Goal: Information Seeking & Learning: Learn about a topic

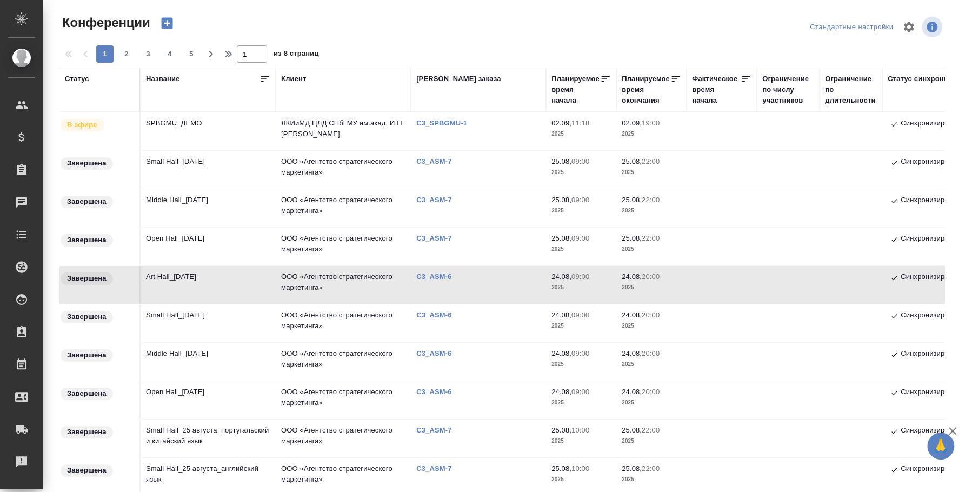
click at [175, 284] on td "Art Hall_24 August" at bounding box center [208, 285] width 135 height 38
click at [193, 240] on td "Open Hall_25 August" at bounding box center [208, 247] width 135 height 38
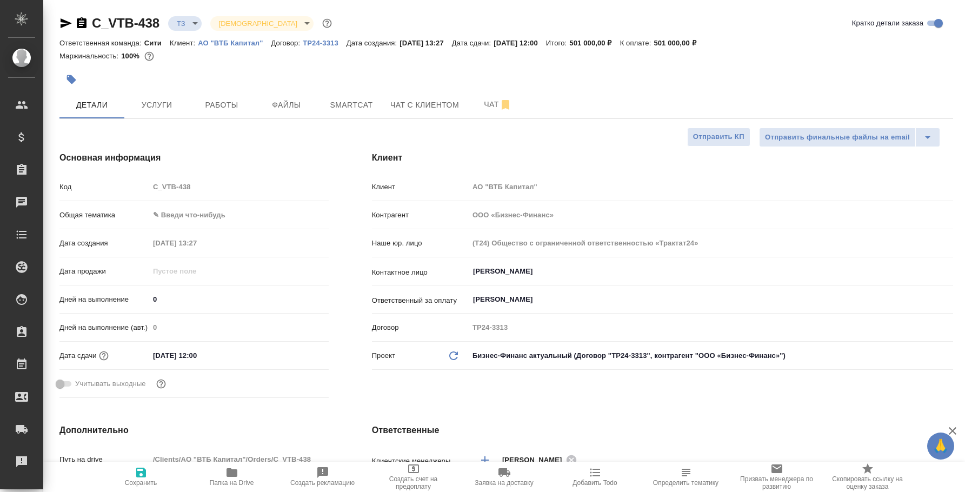
select select "RU"
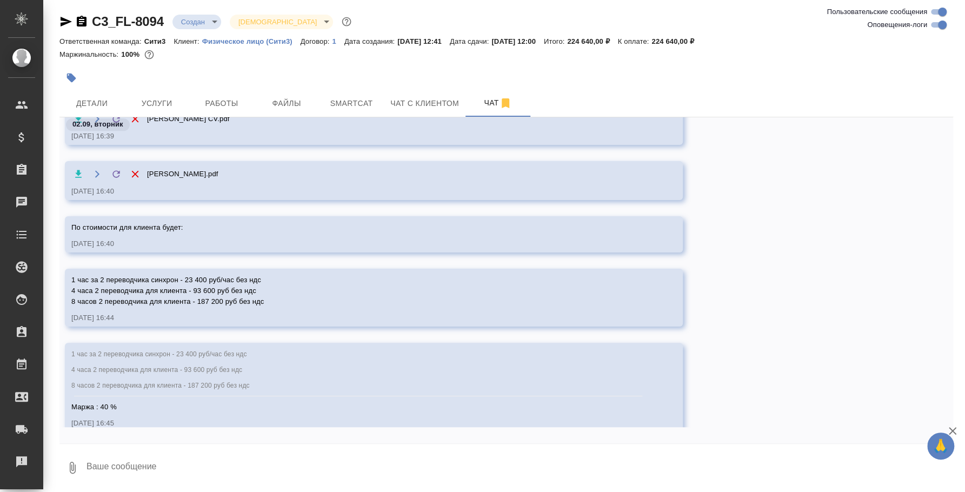
scroll to position [684, 0]
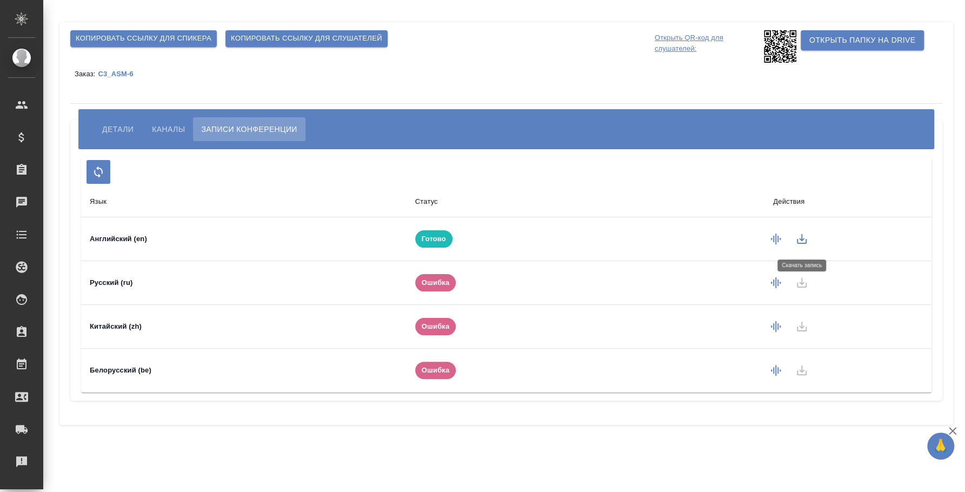
click at [798, 239] on icon "button" at bounding box center [801, 238] width 13 height 13
click at [556, 79] on div "Заказ: C3_ASM-6" at bounding box center [506, 74] width 872 height 22
click at [805, 240] on icon "button" at bounding box center [802, 239] width 10 height 10
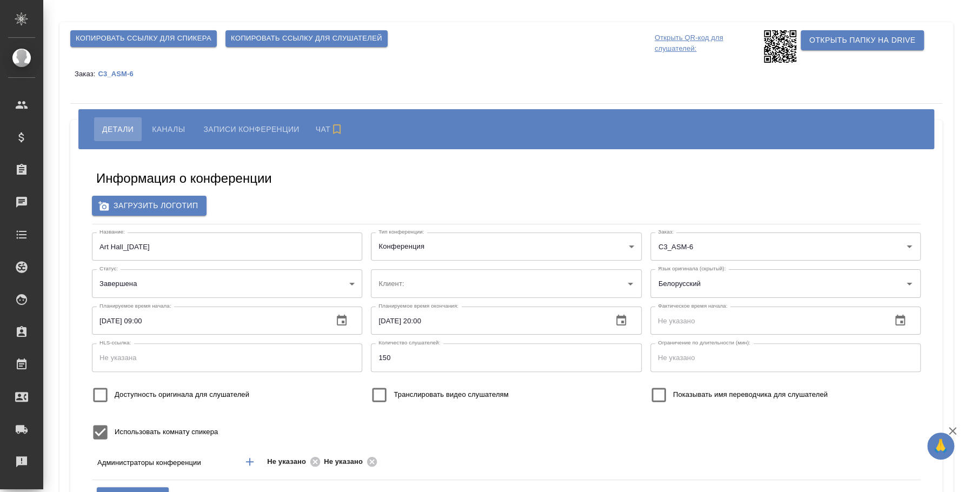
type input "ООО «Агентство стратегического маркетинга»"
type input "[PERSON_NAME]"
click at [251, 115] on div "Детали Каналы Записи конференции" at bounding box center [505, 129] width 855 height 40
click at [250, 128] on span "Записи конференции" at bounding box center [249, 129] width 96 height 13
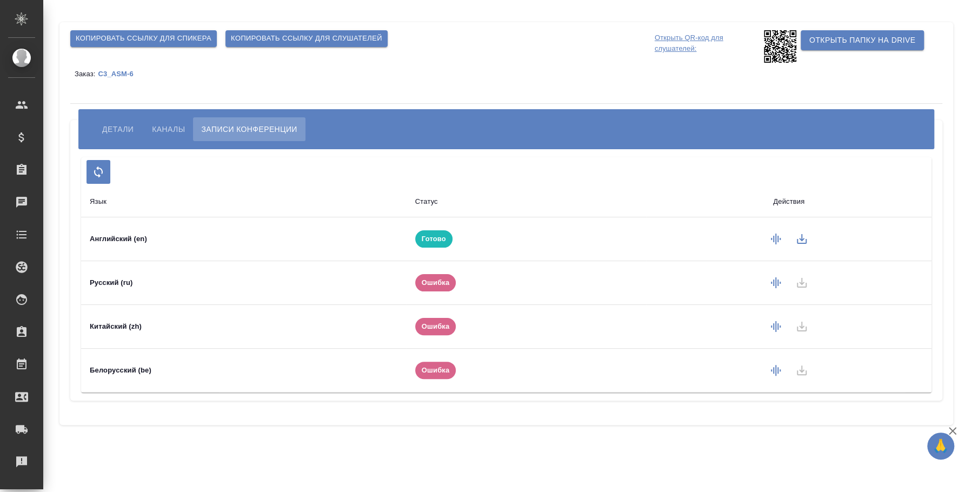
click at [799, 238] on icon "button" at bounding box center [801, 238] width 13 height 13
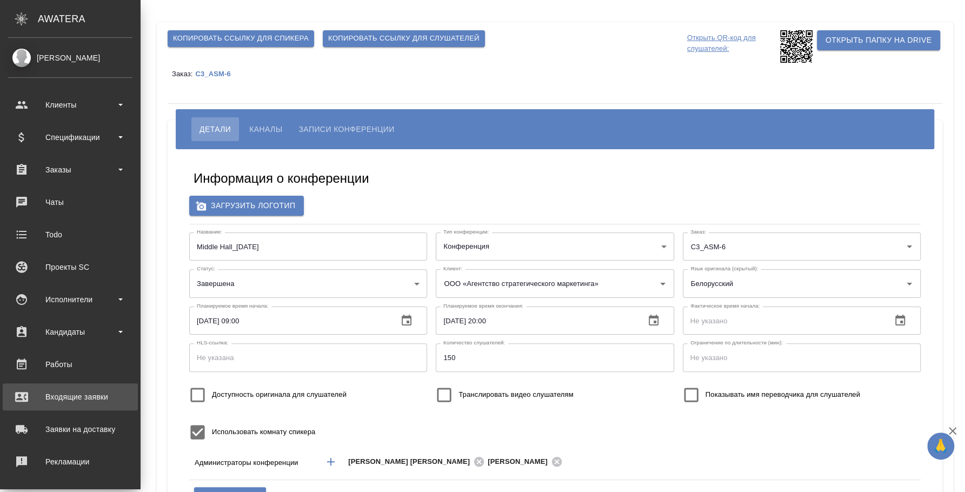
scroll to position [99, 0]
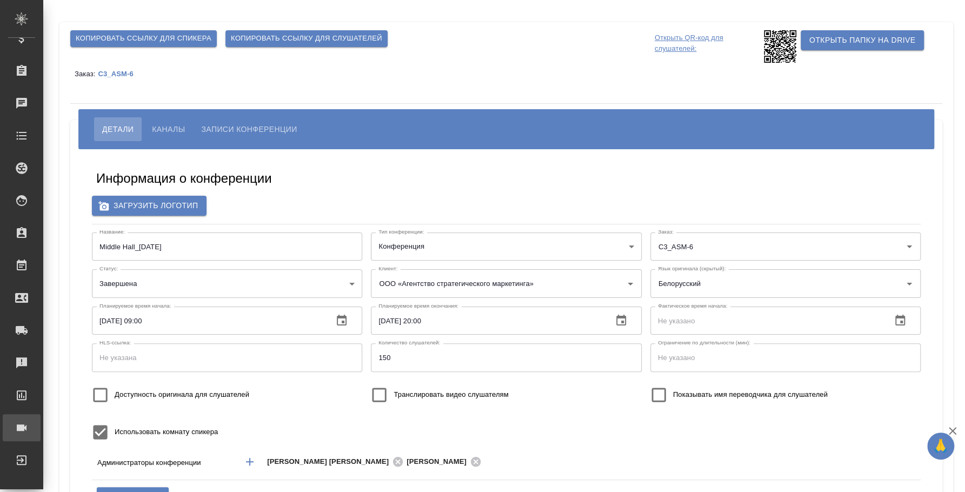
click at [22, 424] on div "Конференции" at bounding box center [8, 427] width 27 height 16
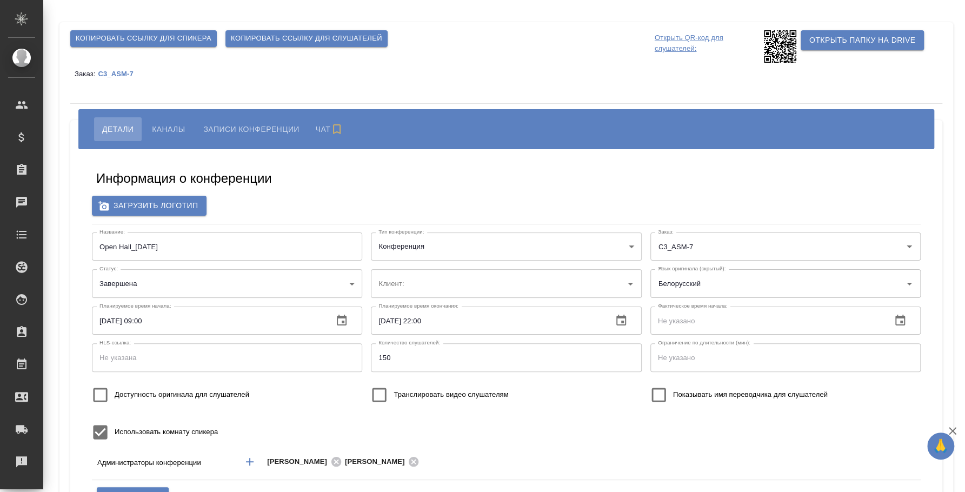
type input "ООО «Агентство стратегического маркетинга»"
type input "[PERSON_NAME]"
click at [249, 121] on button "Записи конференции" at bounding box center [249, 129] width 112 height 24
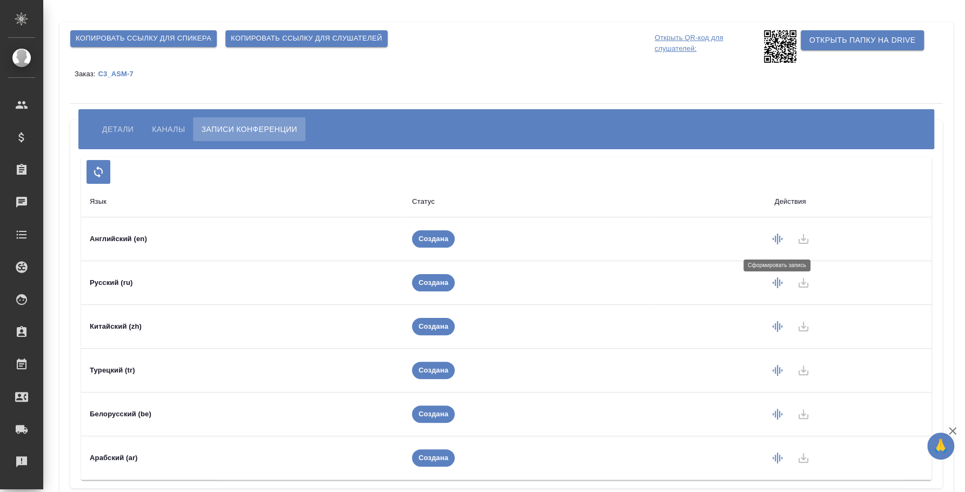
click at [770, 239] on button "button" at bounding box center [777, 239] width 26 height 26
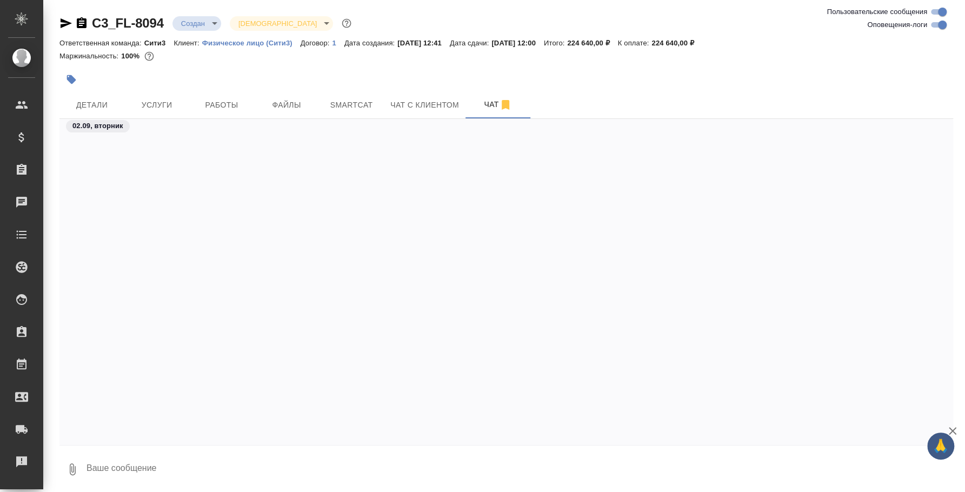
scroll to position [684, 0]
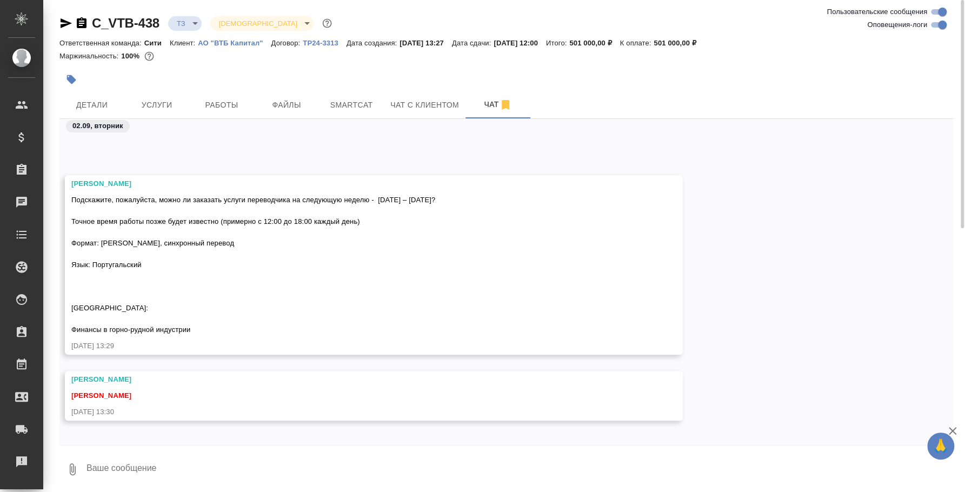
scroll to position [118, 0]
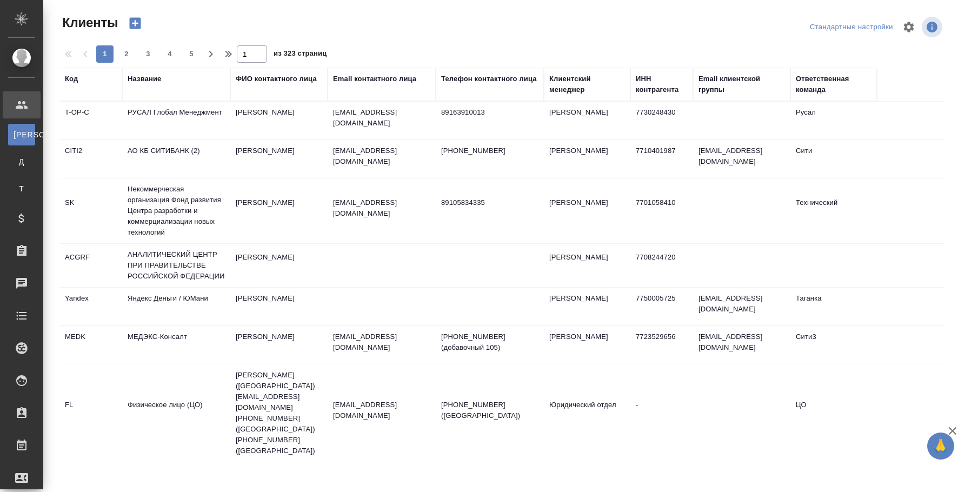
select select "RU"
